Goal: Communication & Community: Answer question/provide support

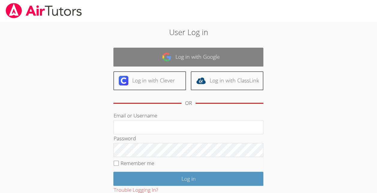
click at [223, 59] on link "Log in with Google" at bounding box center [188, 57] width 150 height 19
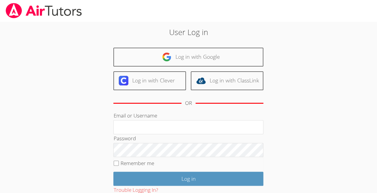
click at [169, 91] on div "Log in with Google Log in with Clever Log in with ClassLink OR" at bounding box center [188, 80] width 150 height 64
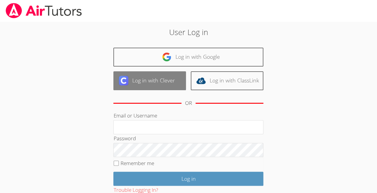
click at [167, 83] on link "Log in with Clever" at bounding box center [149, 80] width 73 height 19
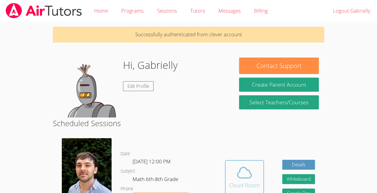
click at [236, 178] on icon at bounding box center [244, 172] width 17 height 17
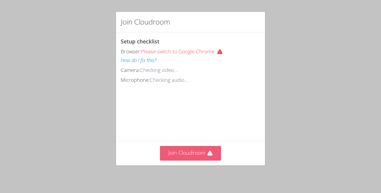
click at [186, 154] on button "Join Cloudroom" at bounding box center [190, 153] width 61 height 15
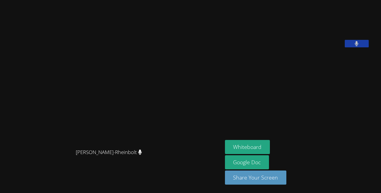
click at [355, 46] on icon at bounding box center [357, 43] width 4 height 5
click at [358, 47] on button at bounding box center [357, 43] width 24 height 7
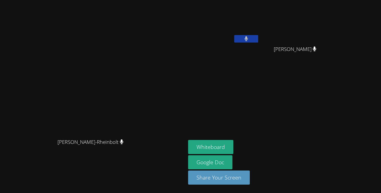
click at [248, 37] on icon at bounding box center [247, 38] width 4 height 5
click at [249, 37] on icon at bounding box center [246, 38] width 6 height 5
click at [249, 41] on icon at bounding box center [247, 38] width 4 height 5
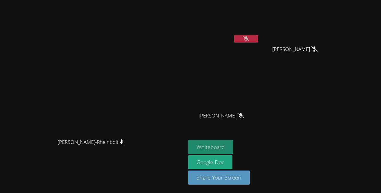
click at [234, 145] on button "Whiteboard" at bounding box center [210, 147] width 45 height 14
click at [333, 86] on div "[PERSON_NAME]" at bounding box center [260, 67] width 145 height 131
click at [249, 38] on icon at bounding box center [246, 38] width 6 height 5
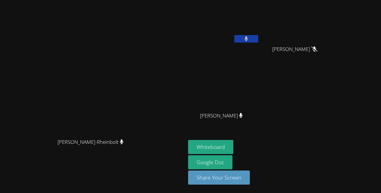
click at [258, 37] on button at bounding box center [246, 38] width 24 height 7
click at [249, 37] on icon at bounding box center [246, 38] width 6 height 5
click at [258, 38] on button at bounding box center [246, 38] width 24 height 7
click at [258, 40] on button at bounding box center [246, 38] width 24 height 7
click at [258, 42] on button at bounding box center [246, 38] width 24 height 7
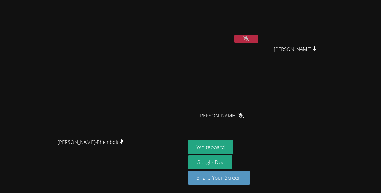
click at [258, 41] on button at bounding box center [246, 38] width 24 height 7
click at [258, 37] on button at bounding box center [246, 38] width 24 height 7
click at [249, 40] on icon at bounding box center [246, 38] width 6 height 5
click at [258, 40] on button at bounding box center [246, 38] width 24 height 7
click at [258, 37] on button at bounding box center [246, 38] width 24 height 7
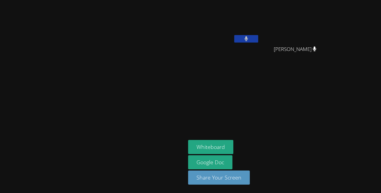
click at [258, 38] on button at bounding box center [246, 38] width 24 height 7
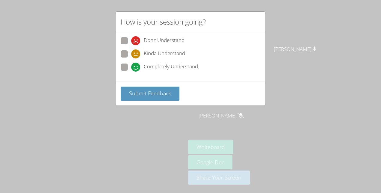
click at [153, 65] on span "Completely Understand" at bounding box center [171, 67] width 54 height 9
click at [136, 65] on input "Completely Understand" at bounding box center [133, 66] width 5 height 5
radio input "true"
click at [167, 96] on button "Submit Feedback" at bounding box center [150, 94] width 59 height 14
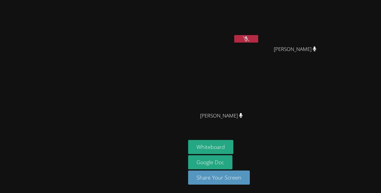
click at [258, 38] on button at bounding box center [246, 38] width 24 height 7
drag, startPoint x: 296, startPoint y: 38, endPoint x: 291, endPoint y: 34, distance: 6.4
click at [260, 34] on video at bounding box center [223, 22] width 71 height 40
click at [258, 39] on button at bounding box center [246, 38] width 24 height 7
click at [249, 39] on icon at bounding box center [246, 38] width 6 height 5
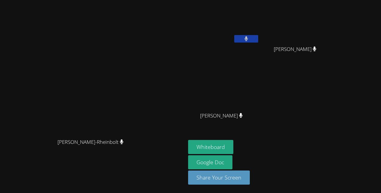
click at [258, 39] on button at bounding box center [246, 38] width 24 height 7
click at [258, 37] on button at bounding box center [246, 38] width 24 height 7
click at [234, 35] on button at bounding box center [246, 38] width 24 height 7
click at [249, 37] on icon at bounding box center [246, 38] width 6 height 5
click at [258, 39] on button at bounding box center [246, 38] width 24 height 7
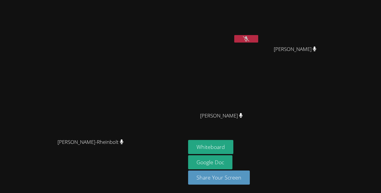
click at [249, 39] on icon at bounding box center [246, 38] width 6 height 5
click at [258, 38] on button at bounding box center [246, 38] width 24 height 7
drag, startPoint x: 287, startPoint y: 37, endPoint x: 267, endPoint y: 39, distance: 19.3
drag, startPoint x: 267, startPoint y: 39, endPoint x: 273, endPoint y: 37, distance: 5.7
click at [258, 37] on button at bounding box center [246, 38] width 24 height 7
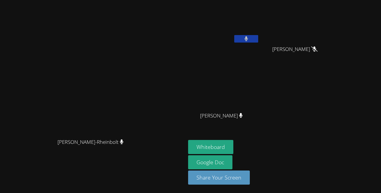
click at [260, 30] on video at bounding box center [223, 22] width 71 height 40
